Goal: Transaction & Acquisition: Purchase product/service

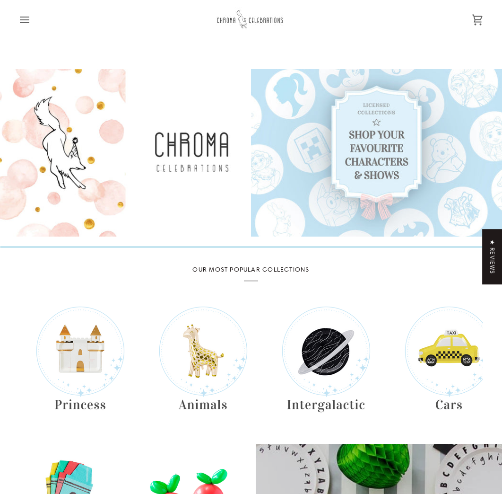
click at [482, 18] on icon at bounding box center [477, 19] width 11 height 11
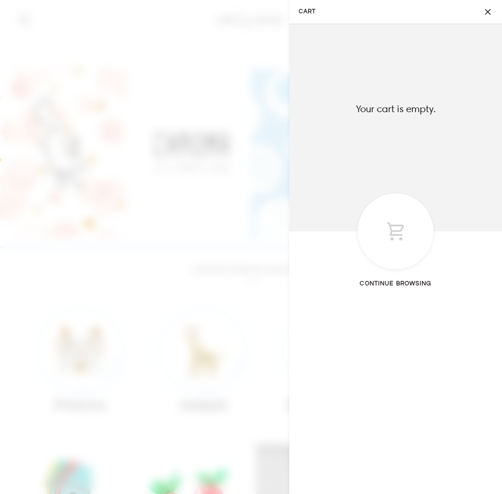
click at [258, 276] on span at bounding box center [251, 247] width 502 height 494
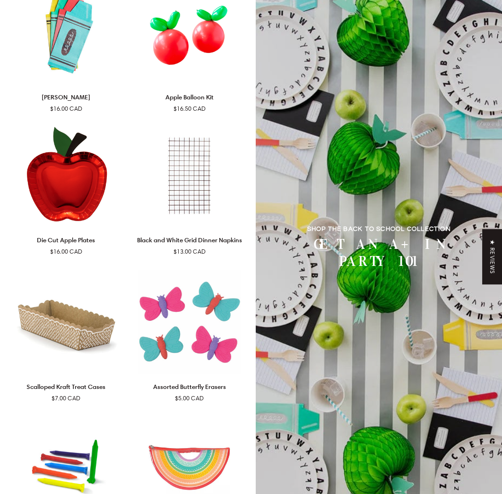
scroll to position [465, 0]
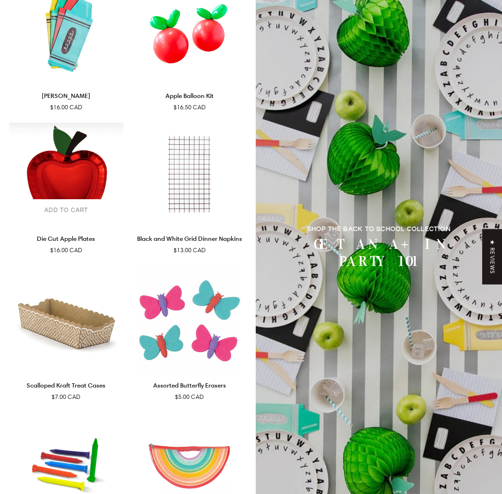
click at [75, 211] on span "Add to cart" at bounding box center [66, 210] width 44 height 9
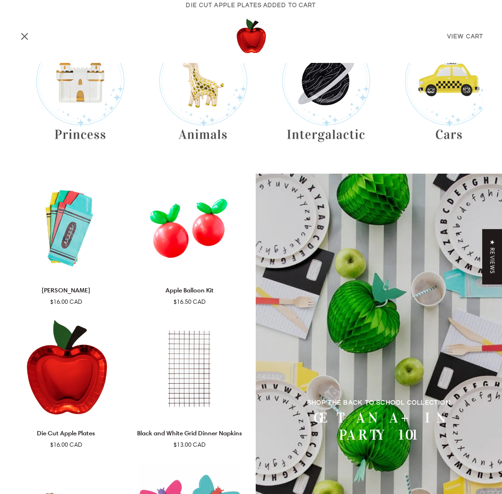
scroll to position [0, 0]
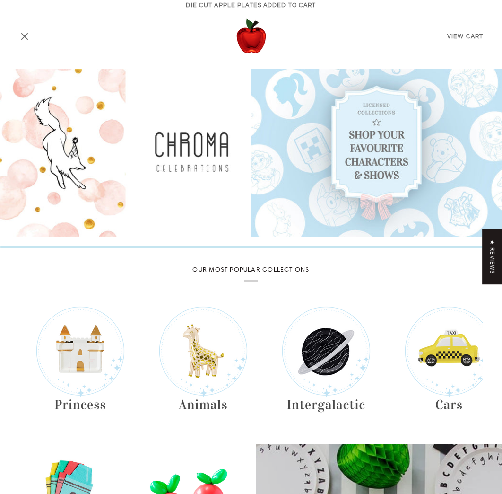
click at [469, 44] on div "View Cart" at bounding box center [251, 36] width 465 height 52
click at [467, 34] on link "View Cart" at bounding box center [465, 37] width 36 height 6
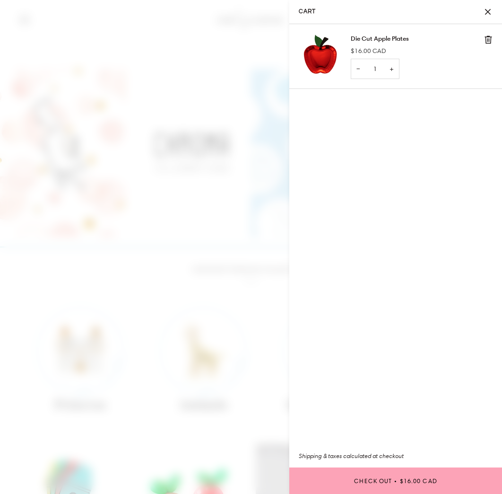
click at [487, 7] on button "Close" at bounding box center [491, 12] width 24 height 24
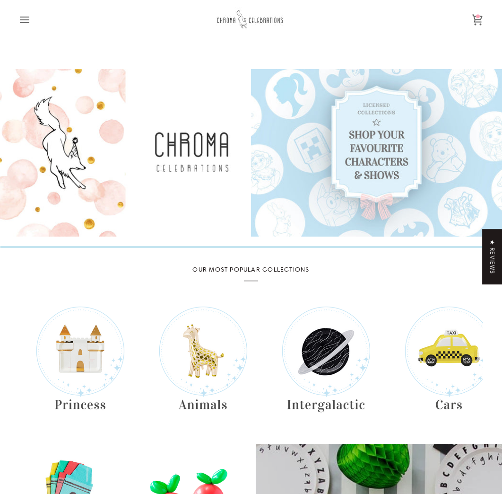
click at [482, 24] on icon at bounding box center [477, 19] width 11 height 11
